Goal: Task Accomplishment & Management: Use online tool/utility

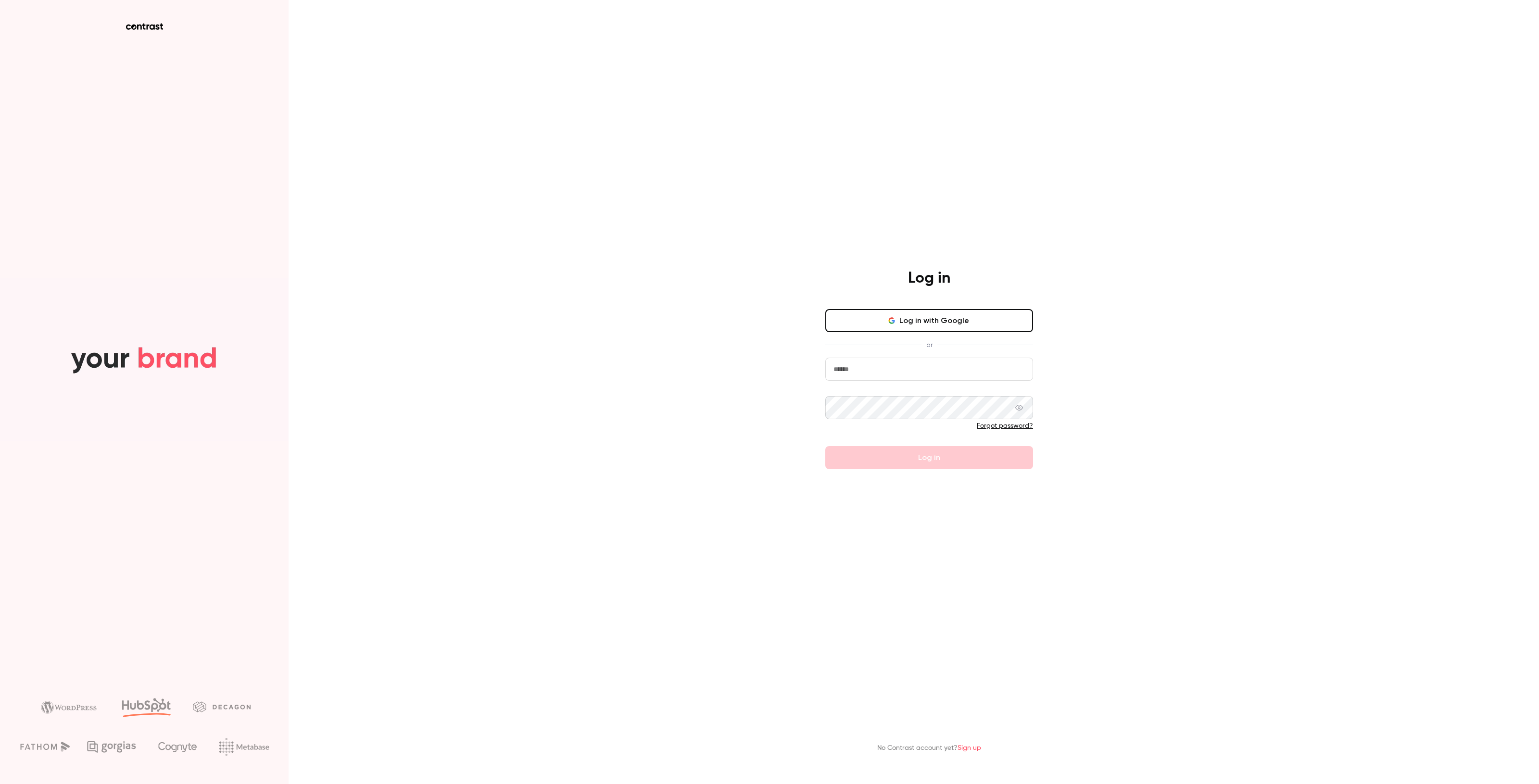
click at [886, 367] on input "email" at bounding box center [929, 369] width 208 height 23
click at [886, 371] on input "email" at bounding box center [929, 369] width 208 height 23
type input "**********"
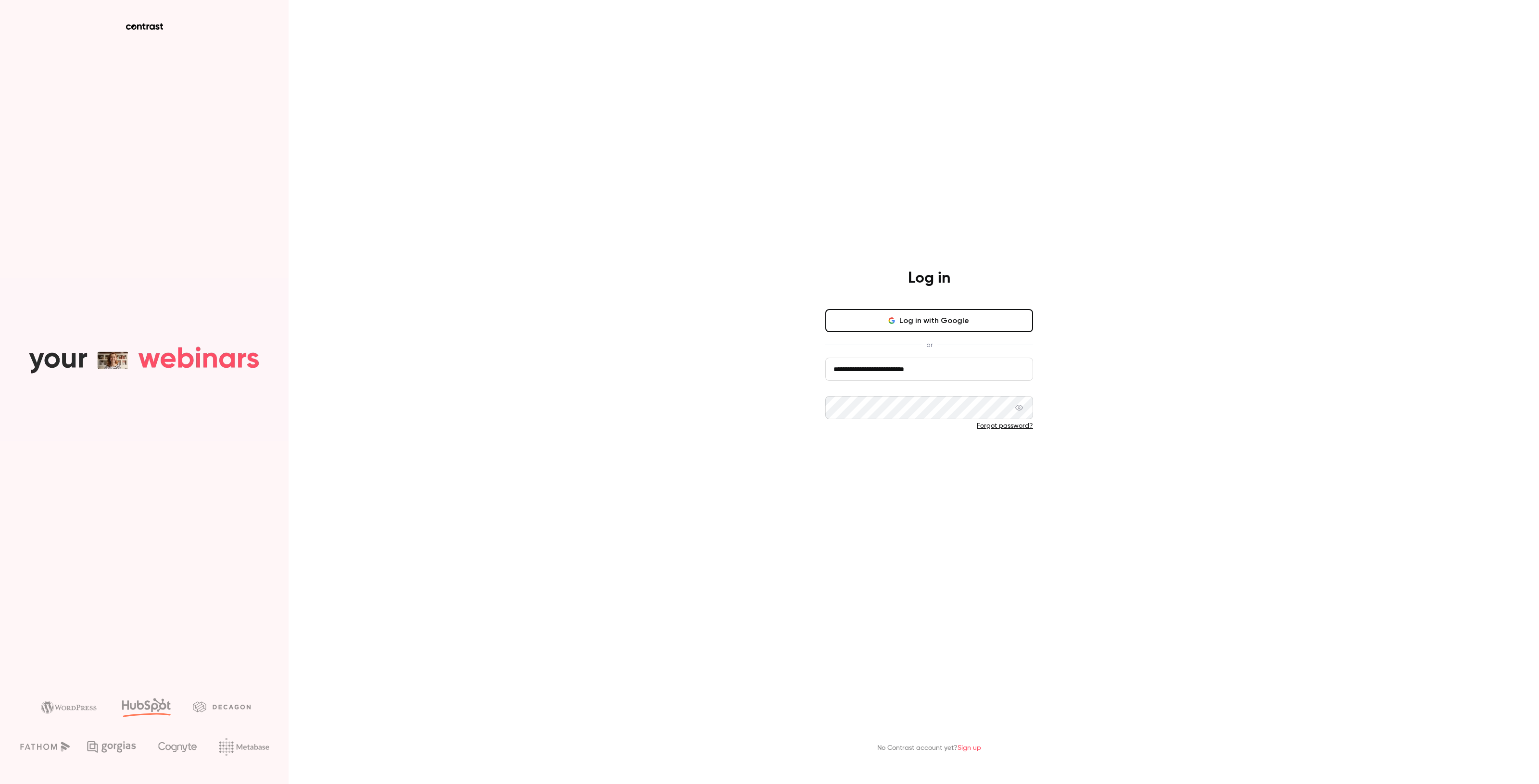
click at [889, 454] on button "Log in" at bounding box center [929, 457] width 208 height 23
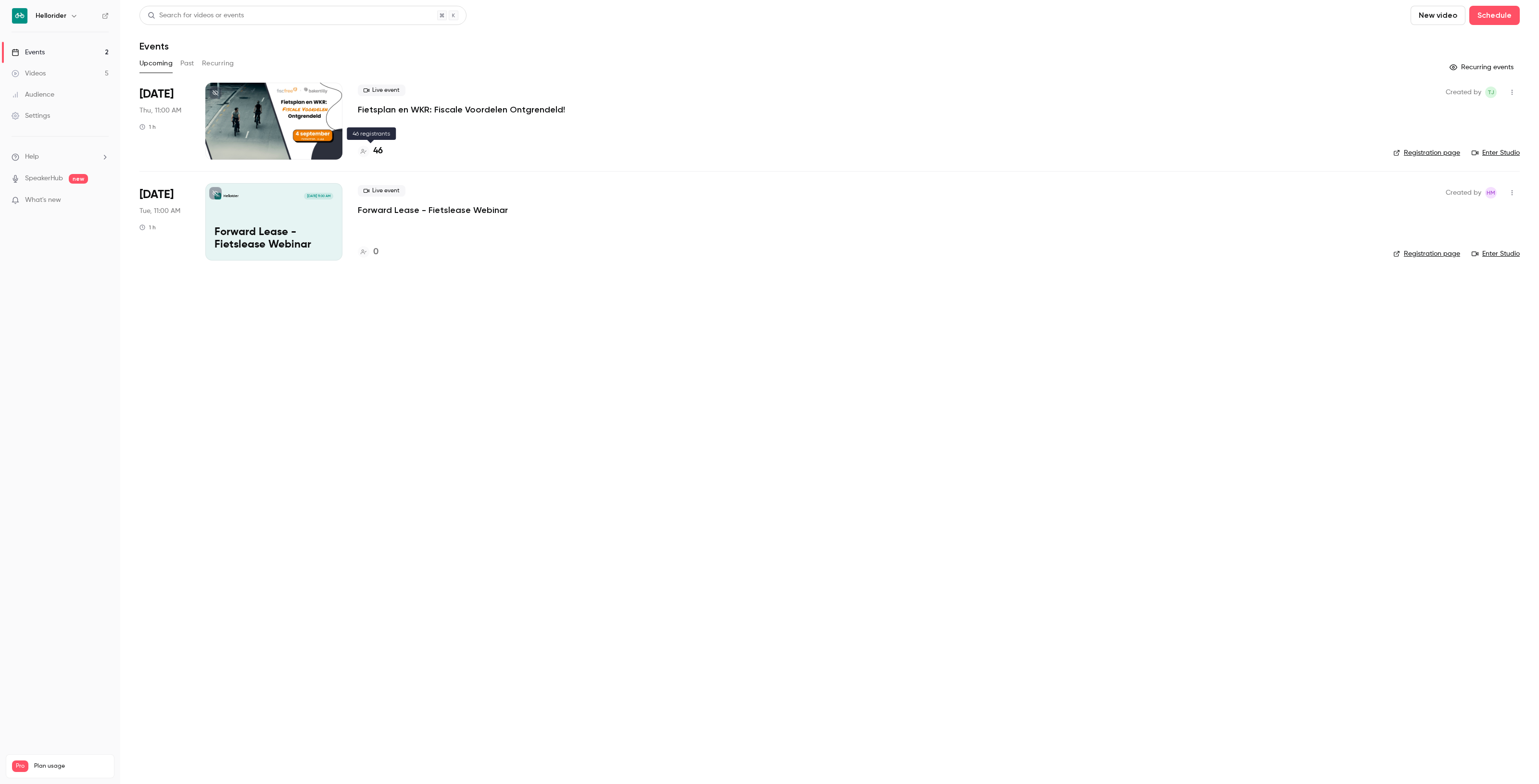
click at [380, 151] on h4 "46" at bounding box center [378, 151] width 10 height 13
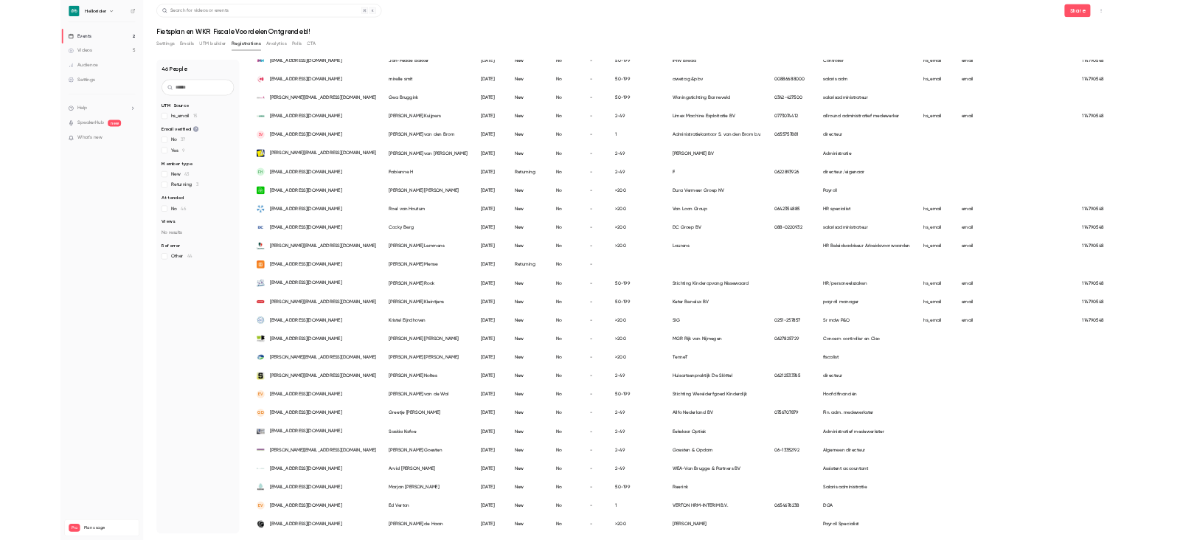
scroll to position [998, 0]
